Goal: Task Accomplishment & Management: Use online tool/utility

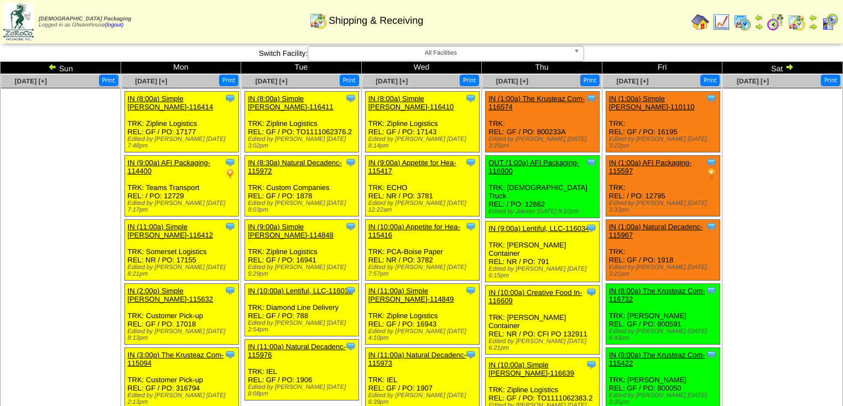
click at [788, 66] on img at bounding box center [789, 66] width 9 height 9
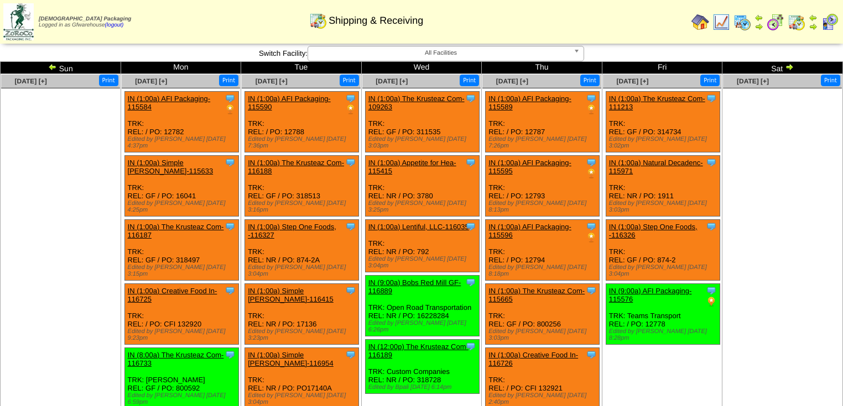
click at [54, 68] on img at bounding box center [52, 66] width 9 height 9
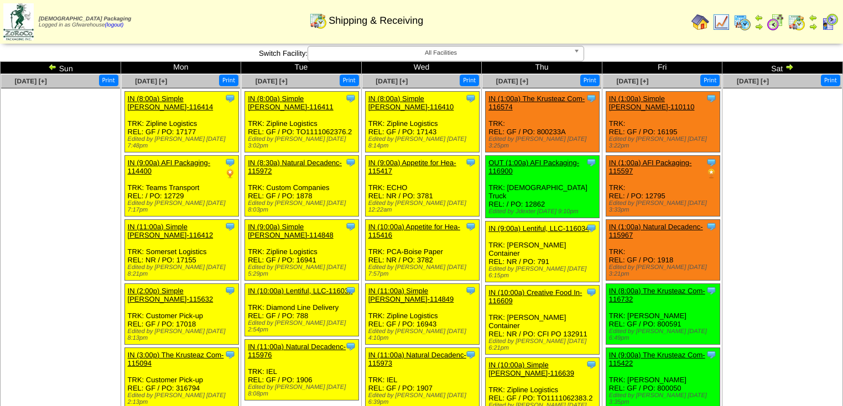
click at [788, 66] on img at bounding box center [789, 66] width 9 height 9
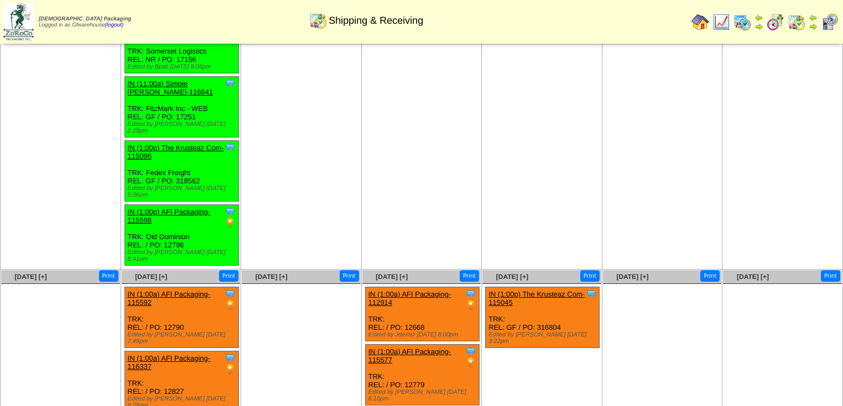
scroll to position [590, 0]
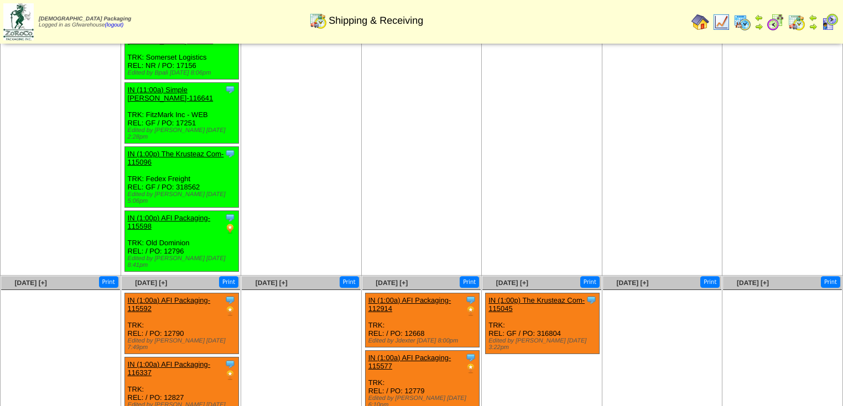
drag, startPoint x: 338, startPoint y: 104, endPoint x: 344, endPoint y: 101, distance: 6.9
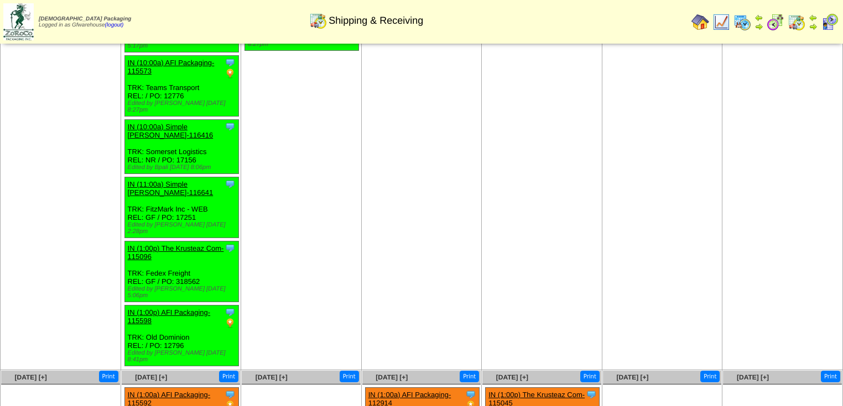
drag, startPoint x: 522, startPoint y: 157, endPoint x: 523, endPoint y: 163, distance: 6.7
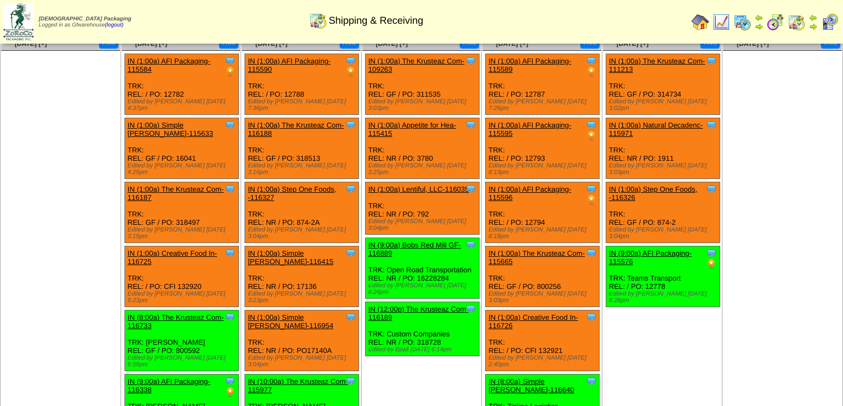
scroll to position [0, 0]
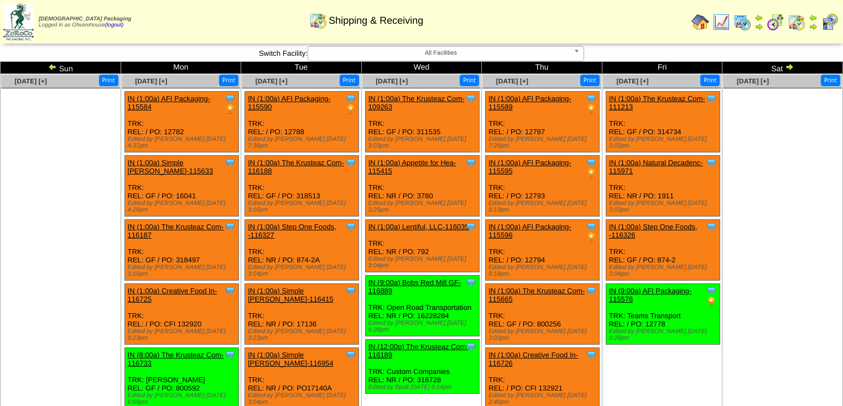
click at [51, 66] on img at bounding box center [52, 66] width 9 height 9
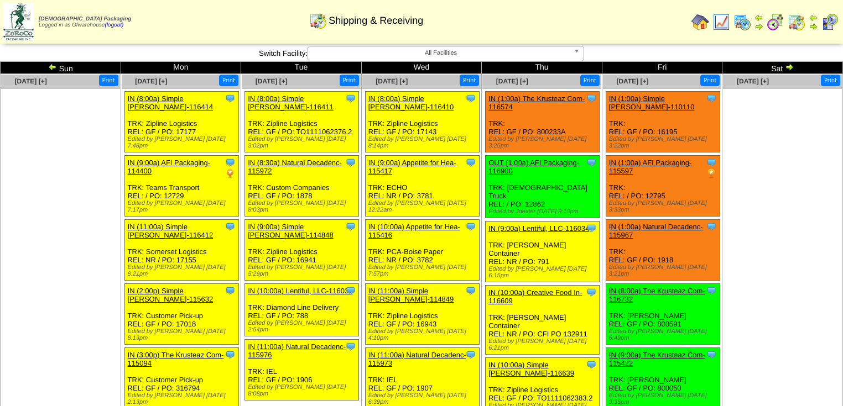
scroll to position [764, 0]
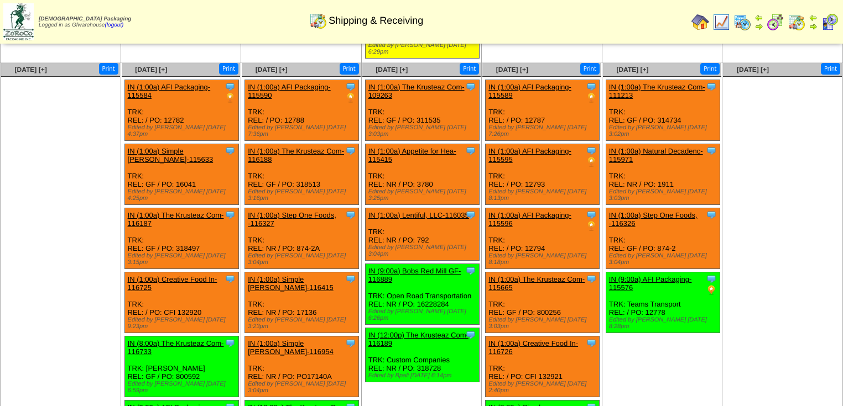
drag, startPoint x: 775, startPoint y: 259, endPoint x: 790, endPoint y: 263, distance: 15.0
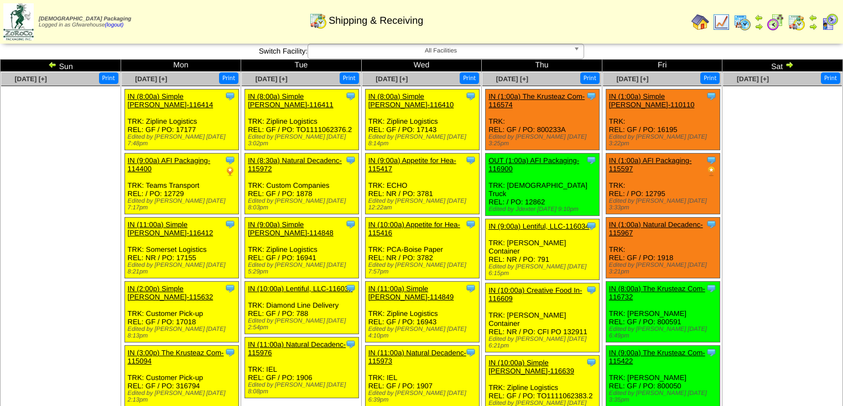
scroll to position [0, 0]
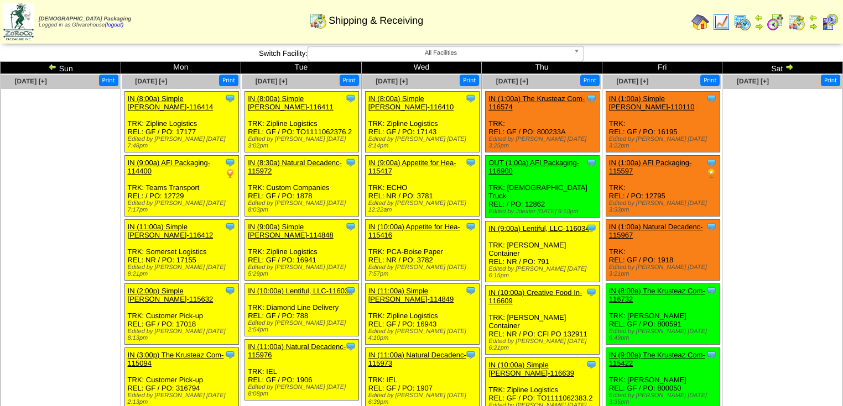
click at [798, 228] on ul at bounding box center [782, 171] width 119 height 166
click at [618, 200] on div "Edited by [PERSON_NAME] [DATE] 3:33pm" at bounding box center [664, 206] width 111 height 13
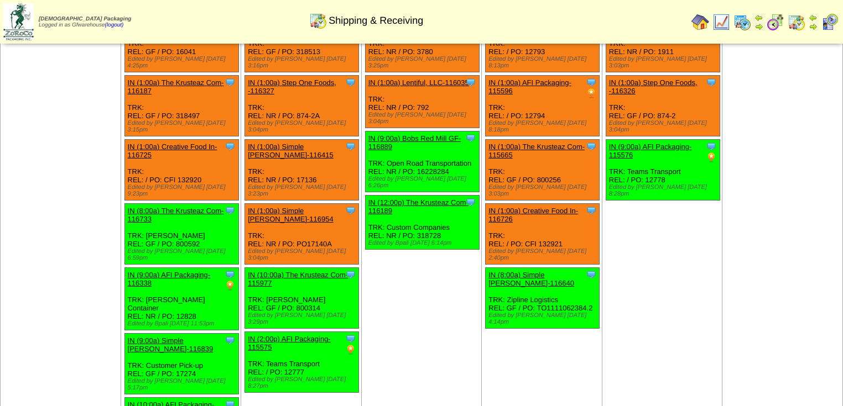
scroll to position [127, 0]
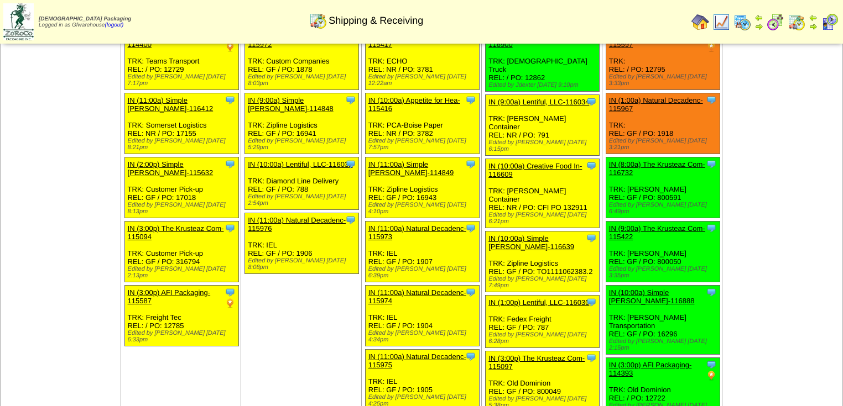
click at [805, 169] on td "Sep 20 [+] Print" at bounding box center [782, 212] width 121 height 531
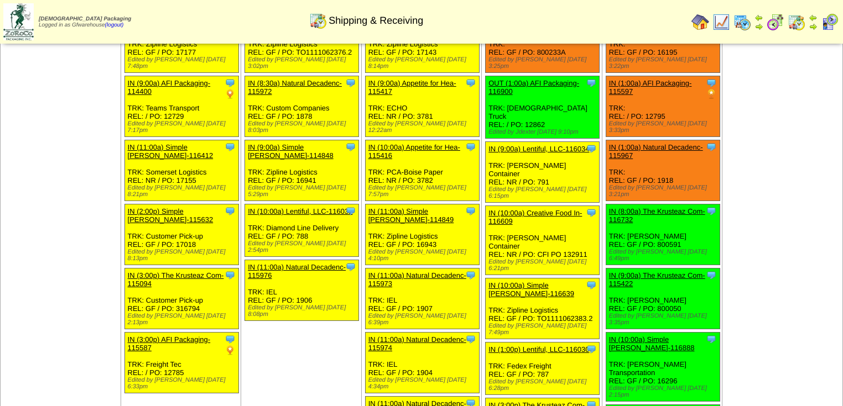
scroll to position [0, 0]
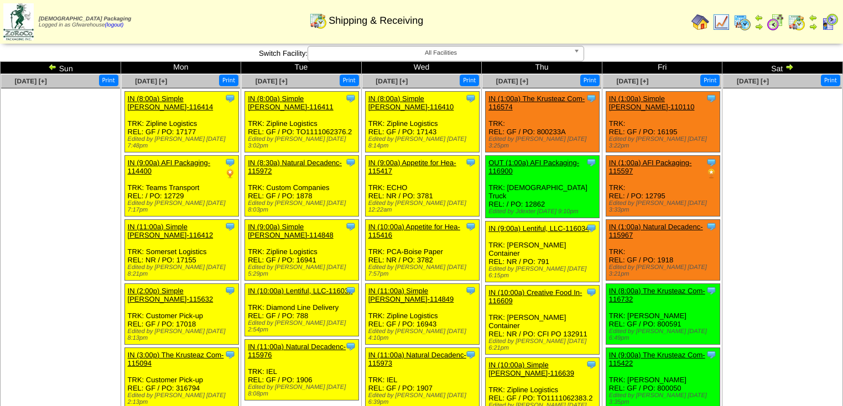
click at [788, 69] on img at bounding box center [789, 66] width 9 height 9
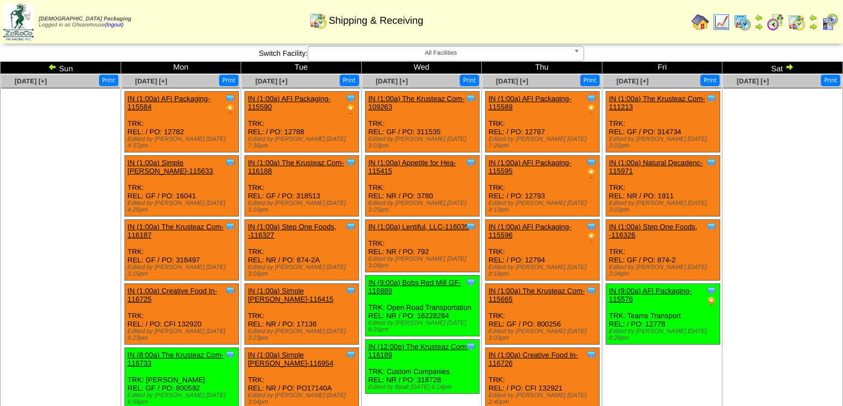
click at [788, 66] on img at bounding box center [789, 66] width 9 height 9
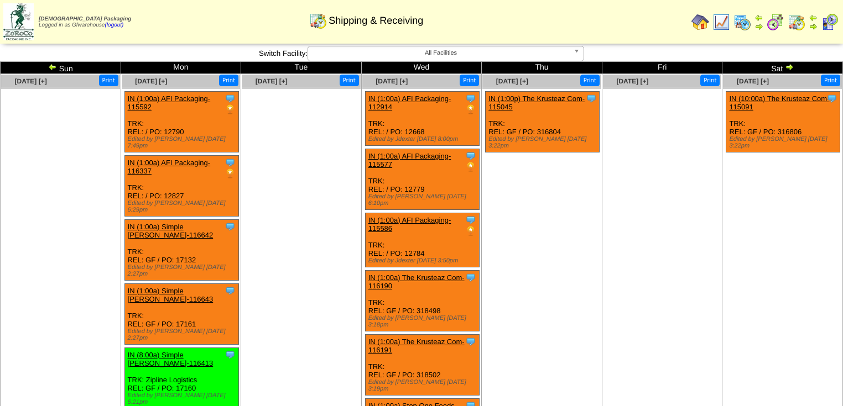
drag, startPoint x: 624, startPoint y: 282, endPoint x: 637, endPoint y: 272, distance: 16.2
click at [637, 272] on td "[DATE] [+] Print" at bounding box center [662, 308] width 121 height 469
click at [789, 68] on img at bounding box center [789, 66] width 9 height 9
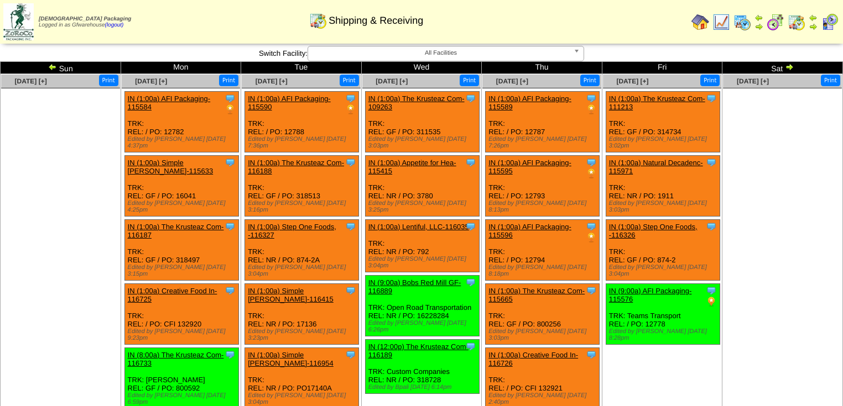
click at [51, 69] on img at bounding box center [52, 66] width 9 height 9
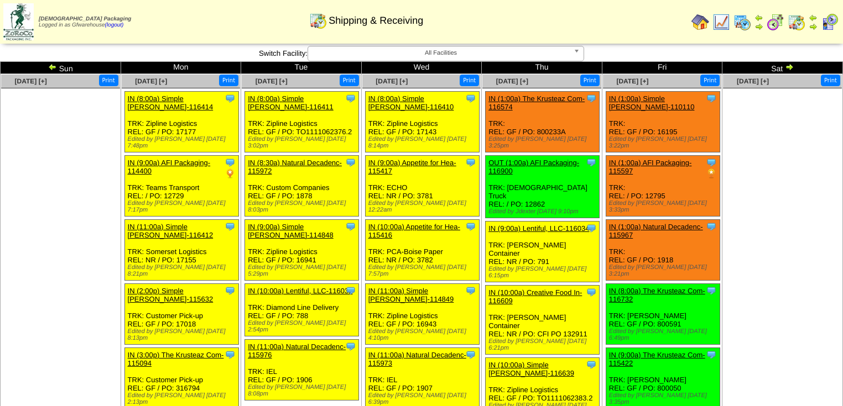
click at [51, 67] on img at bounding box center [52, 66] width 9 height 9
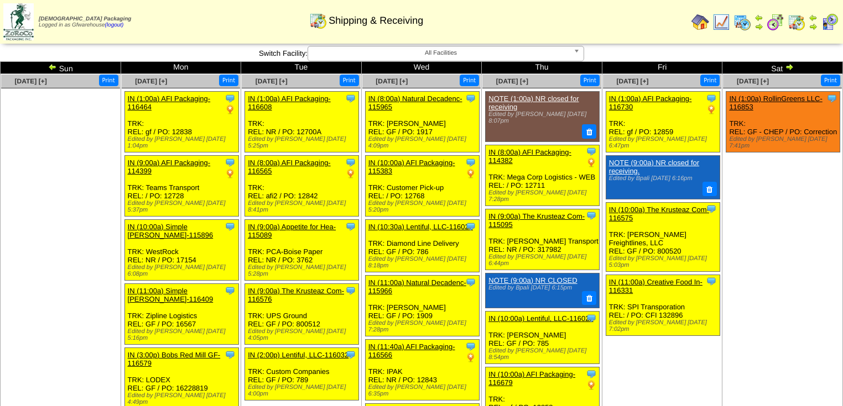
click at [65, 201] on ul at bounding box center [60, 171] width 119 height 166
click at [790, 68] on img at bounding box center [789, 66] width 9 height 9
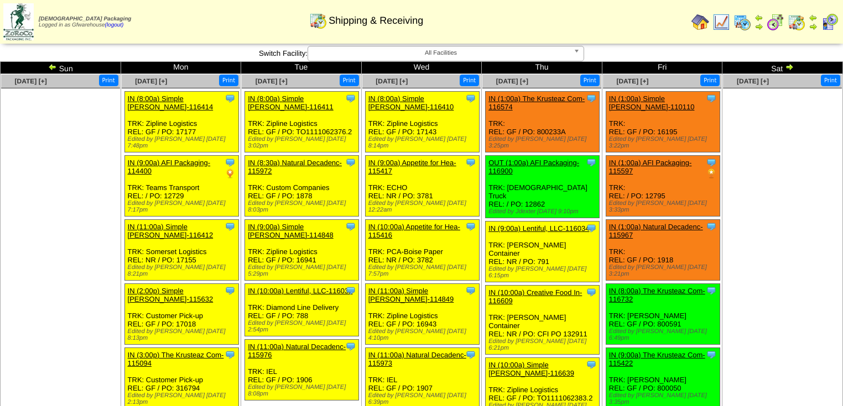
scroll to position [801, 0]
